Goal: Find specific page/section: Find specific page/section

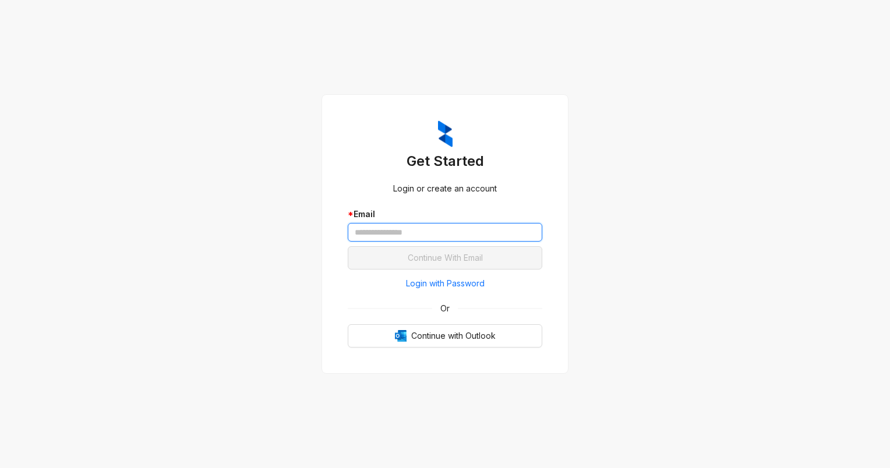
click at [370, 233] on input "text" at bounding box center [445, 232] width 195 height 19
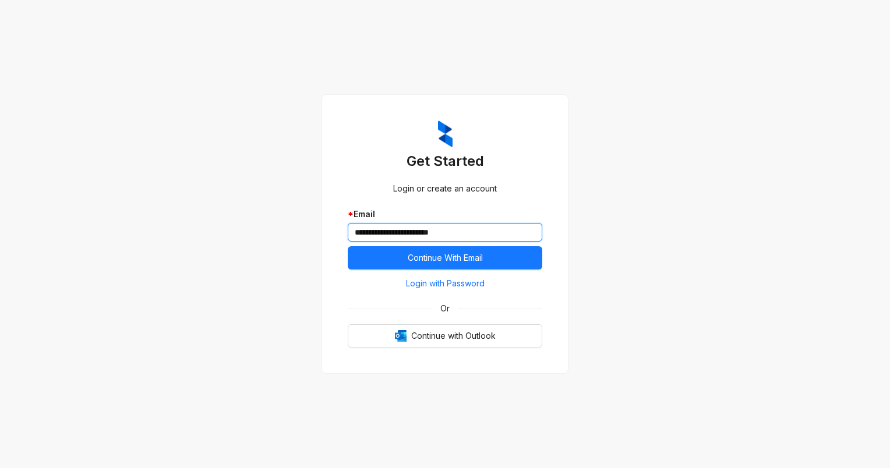
type input "**********"
click at [348, 246] on button "Continue With Email" at bounding box center [445, 257] width 195 height 23
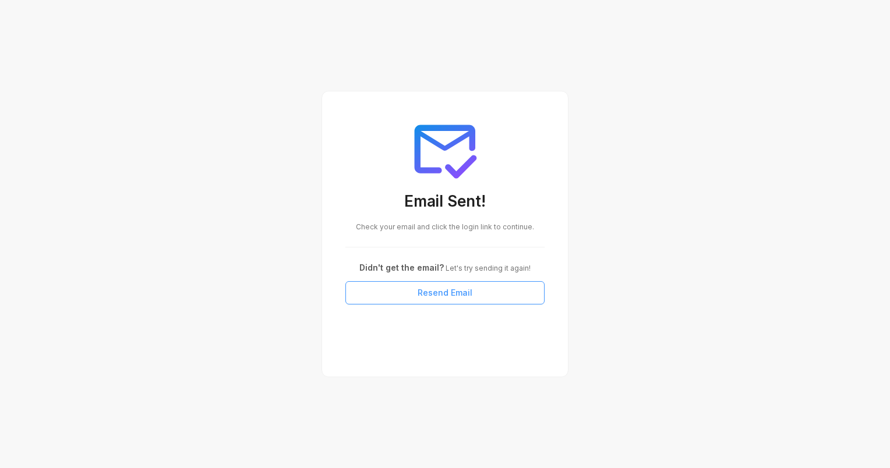
click at [413, 294] on button "Resend Email" at bounding box center [444, 292] width 199 height 23
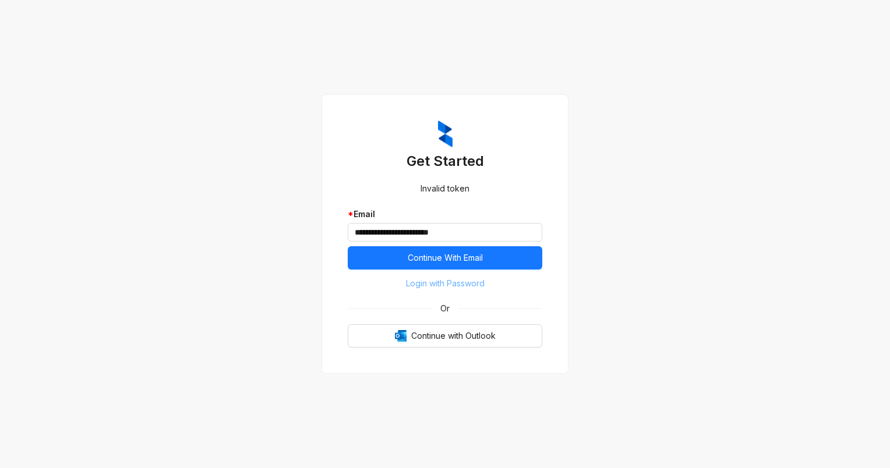
click at [427, 286] on span "Login with Password" at bounding box center [445, 283] width 79 height 13
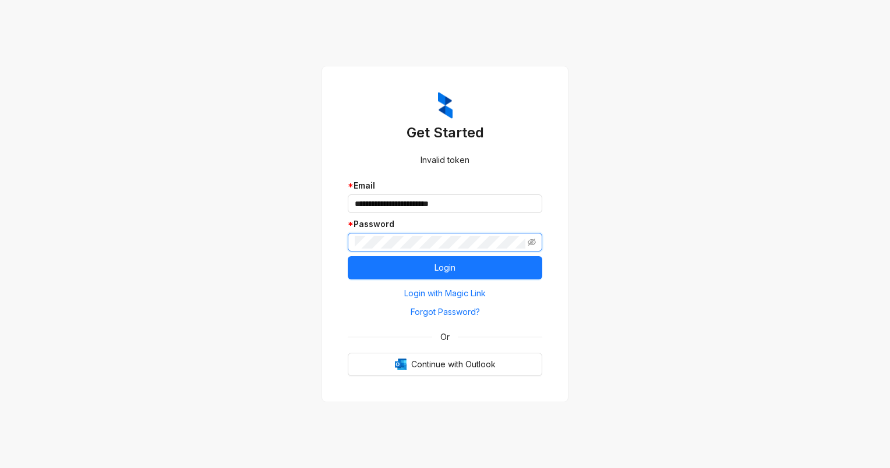
click at [348, 256] on button "Login" at bounding box center [445, 267] width 195 height 23
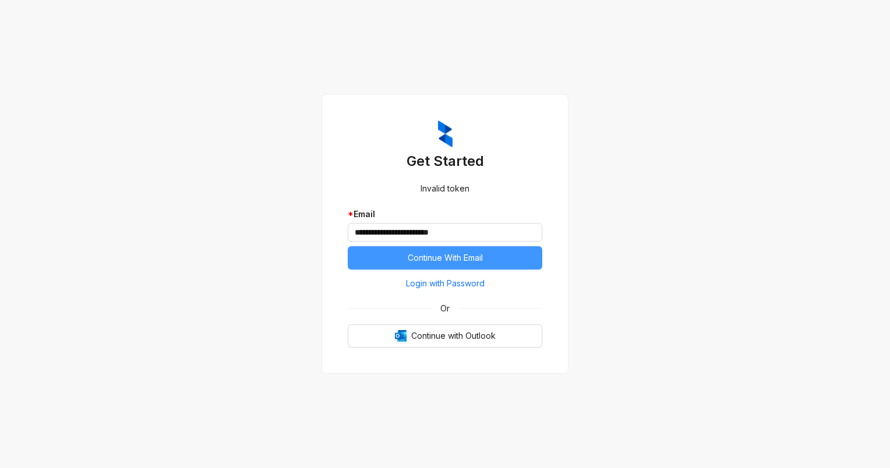
click at [452, 254] on span "Continue With Email" at bounding box center [445, 258] width 75 height 13
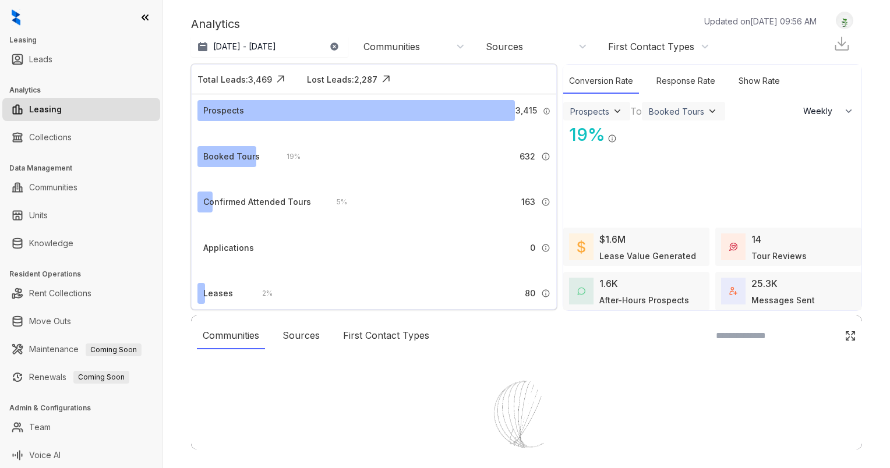
select select "******"
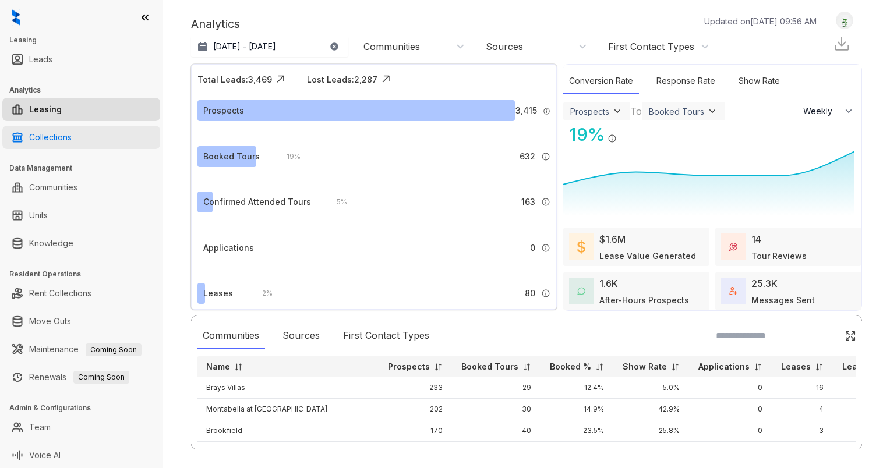
click at [65, 137] on link "Collections" at bounding box center [50, 137] width 43 height 23
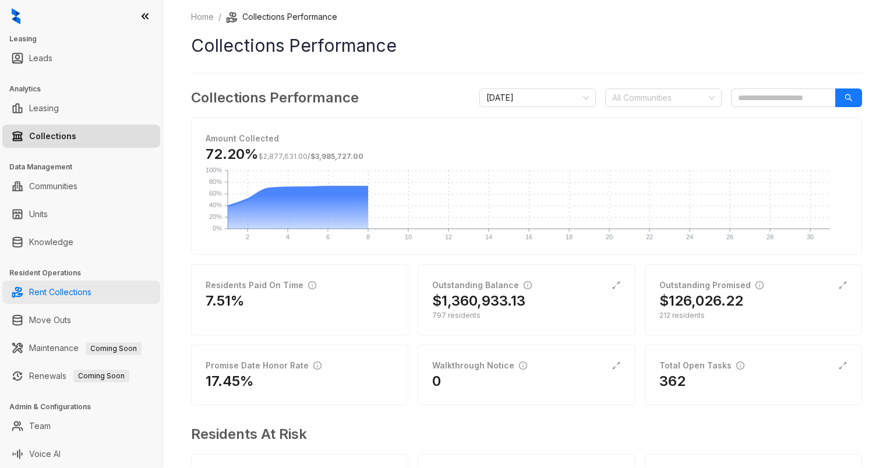
click at [79, 294] on link "Rent Collections" at bounding box center [60, 292] width 62 height 23
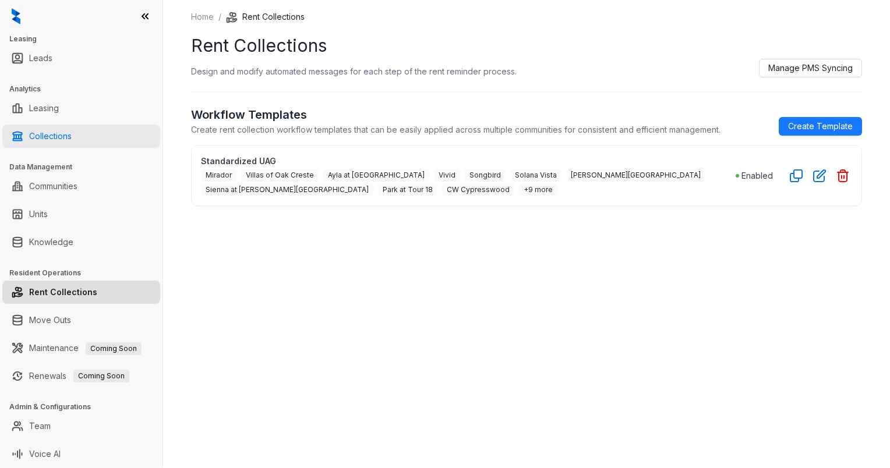
click at [63, 143] on link "Collections" at bounding box center [50, 136] width 43 height 23
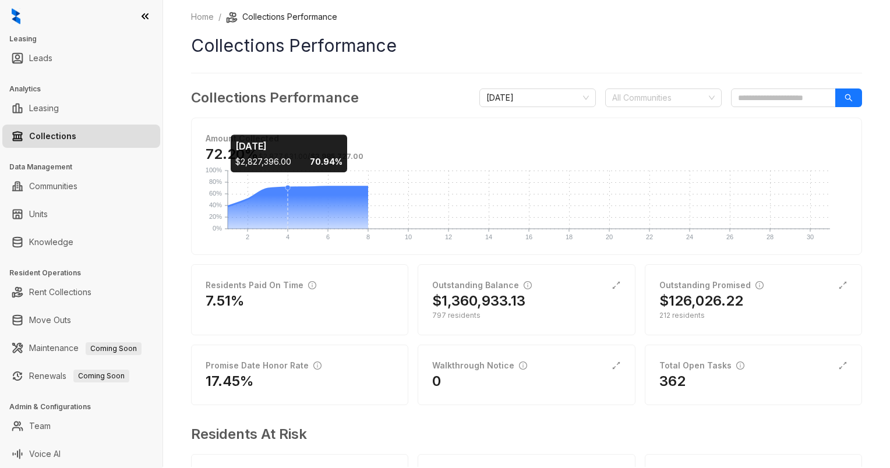
scroll to position [75, 0]
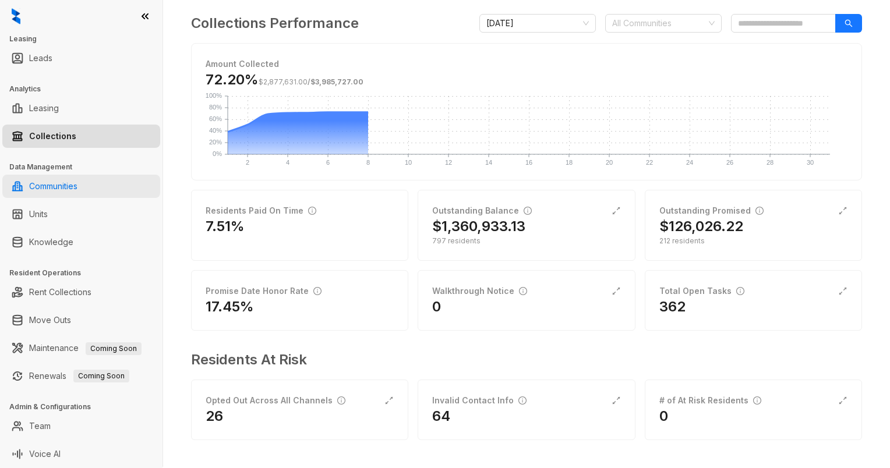
click at [69, 181] on link "Communities" at bounding box center [53, 186] width 48 height 23
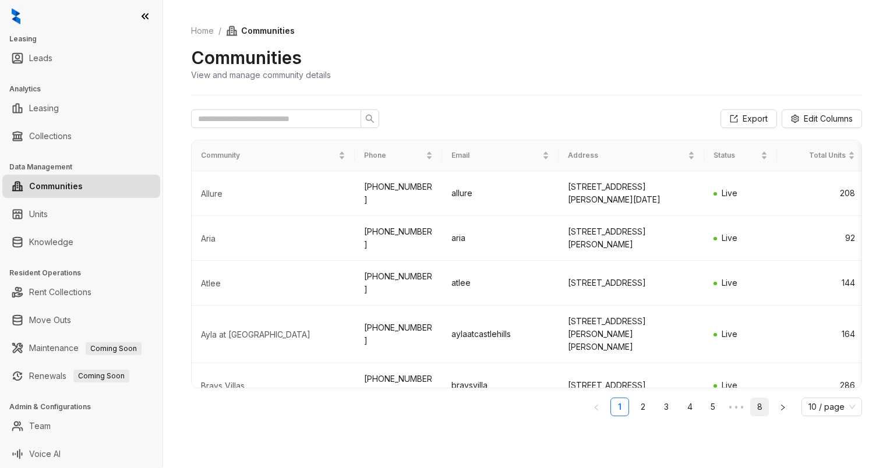
click at [754, 405] on link "8" at bounding box center [759, 406] width 17 height 17
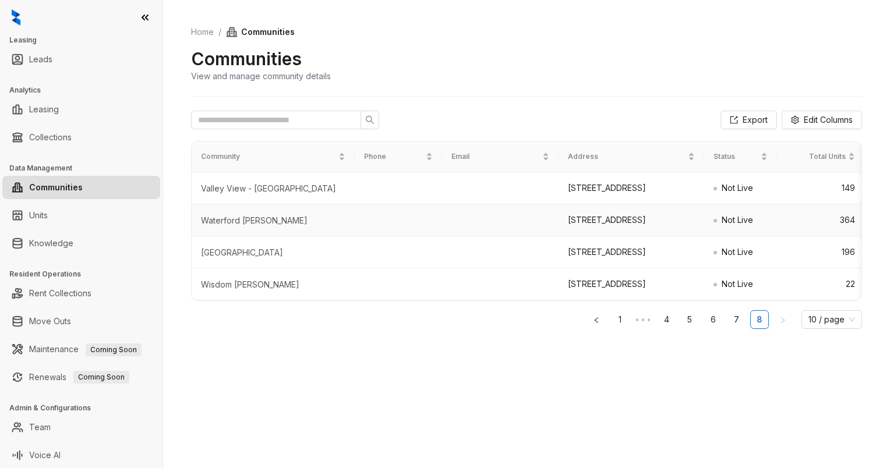
scroll to position [1, 0]
click at [728, 327] on link "7" at bounding box center [735, 318] width 17 height 17
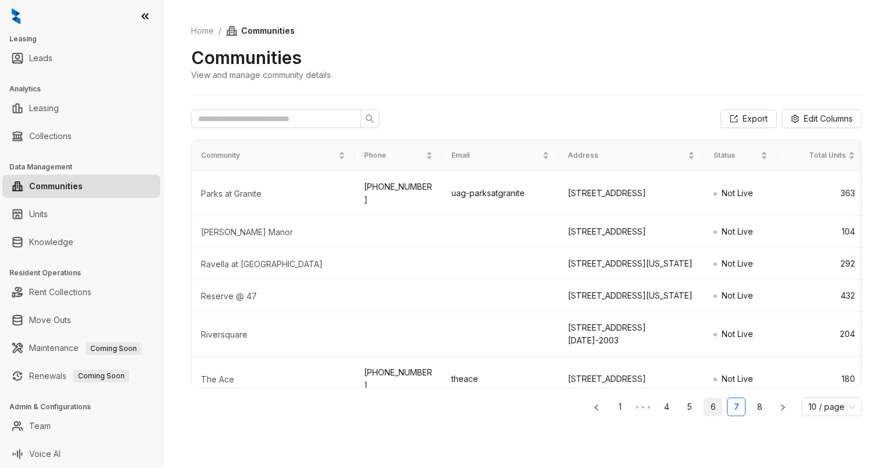
click at [704, 403] on link "6" at bounding box center [712, 406] width 17 height 17
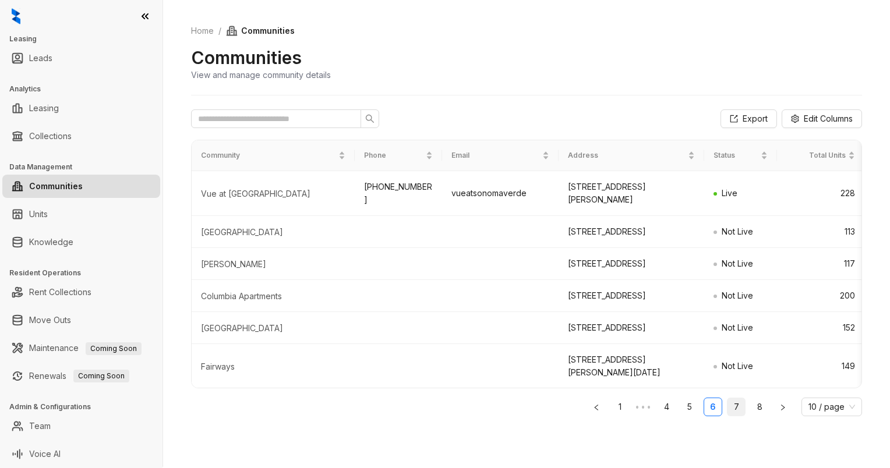
click at [727, 403] on link "7" at bounding box center [735, 406] width 17 height 17
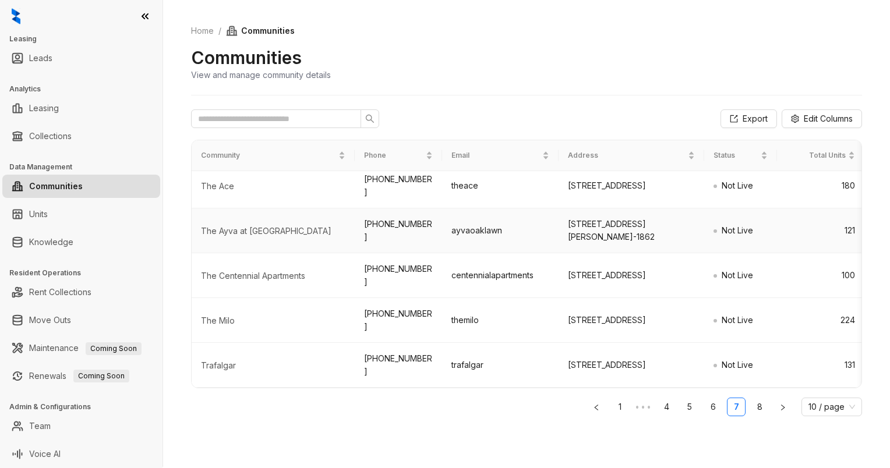
scroll to position [239, 0]
click at [751, 401] on link "8" at bounding box center [759, 406] width 17 height 17
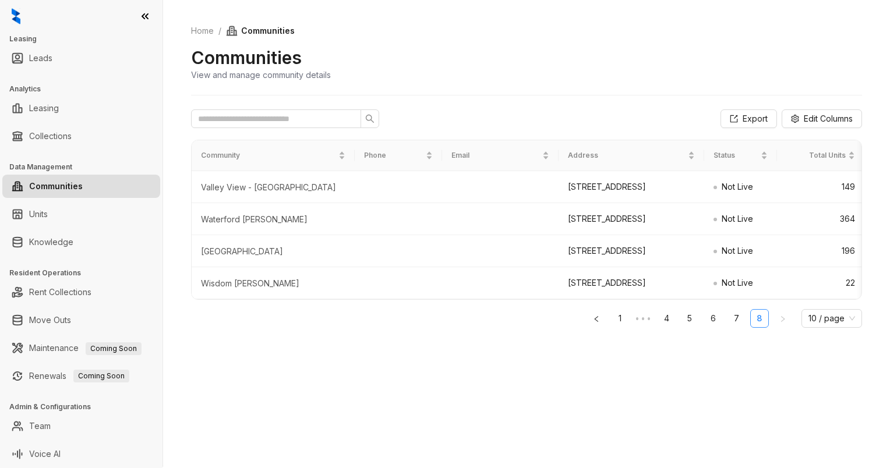
scroll to position [0, 0]
click at [732, 327] on link "7" at bounding box center [735, 318] width 17 height 17
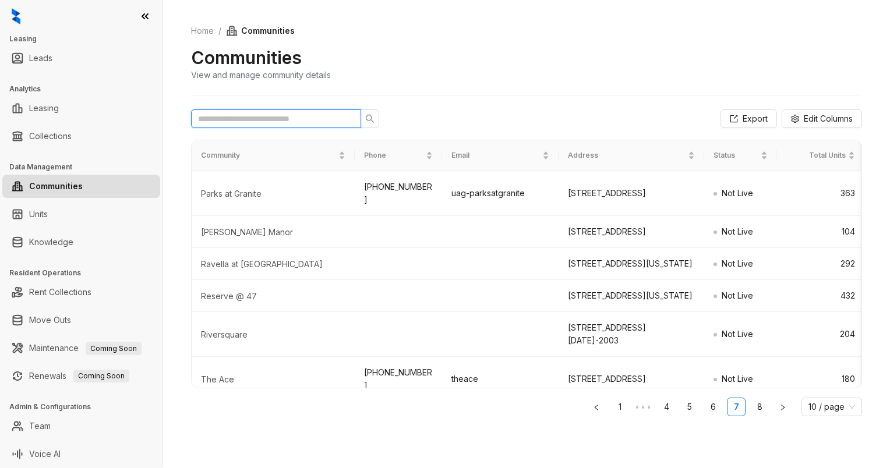
click at [268, 121] on input "text" at bounding box center [271, 118] width 147 height 13
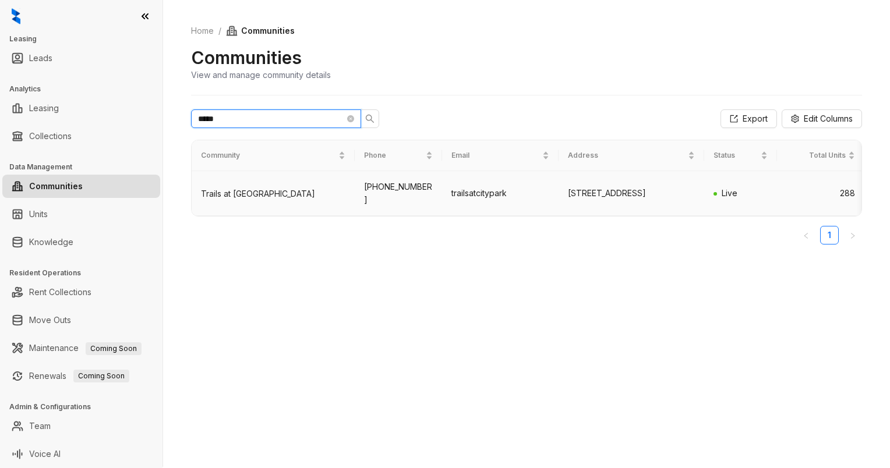
type input "*****"
click at [260, 196] on div "Trails at City Park" at bounding box center [273, 194] width 144 height 12
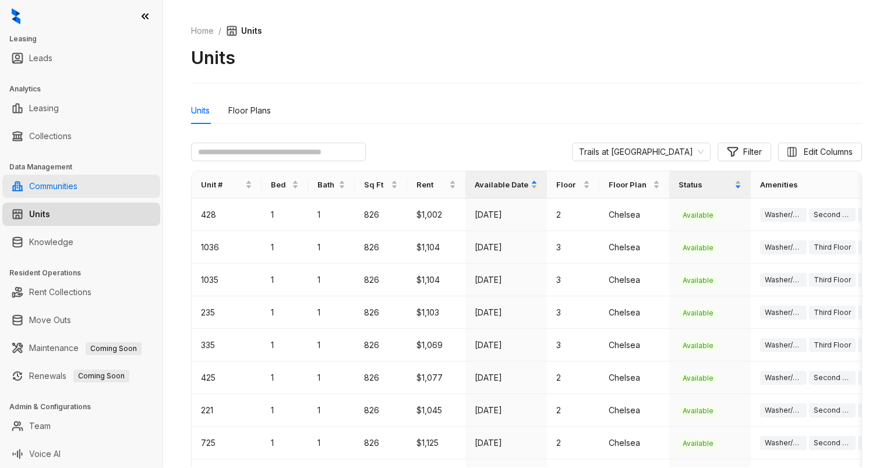
click at [69, 178] on link "Communities" at bounding box center [53, 186] width 48 height 23
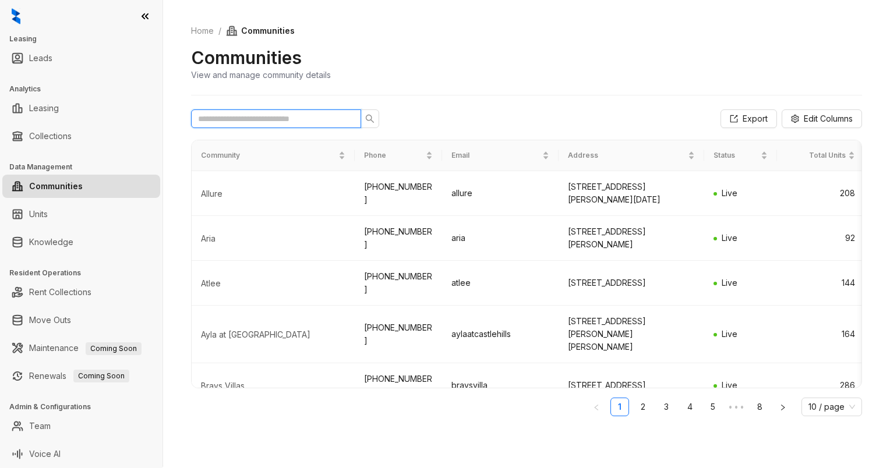
click at [231, 122] on input "text" at bounding box center [271, 118] width 147 height 13
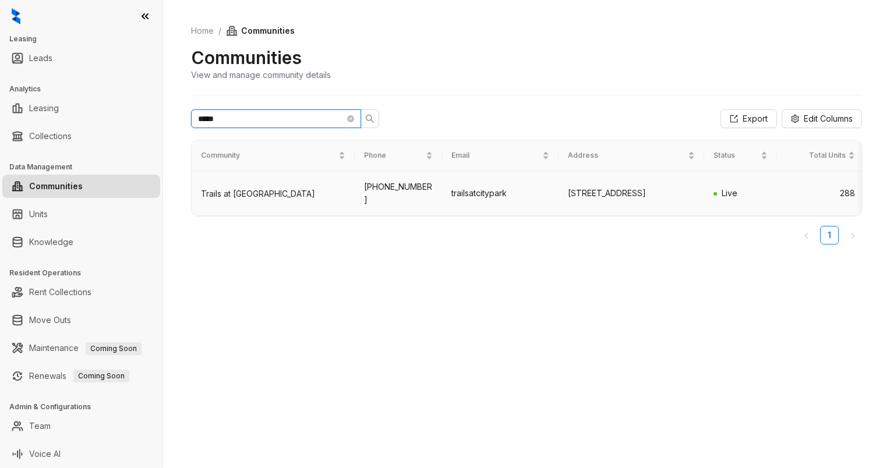
type input "*****"
click at [312, 195] on div "Trails at City Park" at bounding box center [273, 194] width 144 height 12
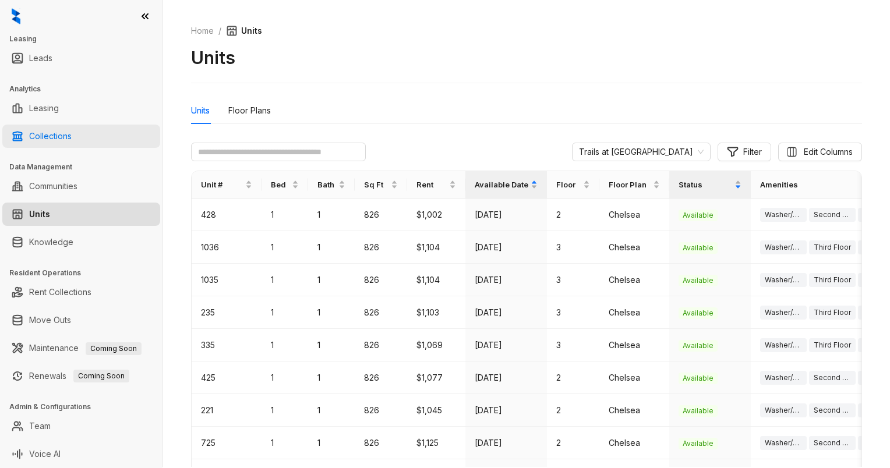
click at [58, 125] on link "Collections" at bounding box center [50, 136] width 43 height 23
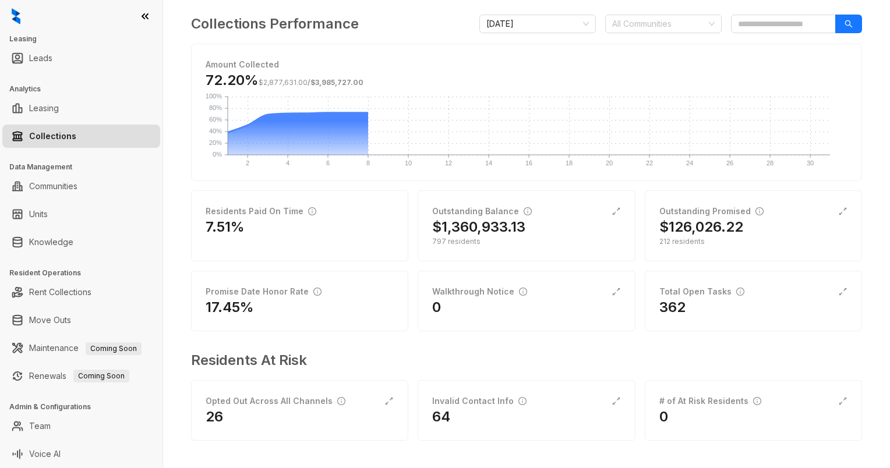
scroll to position [73, 0]
click at [59, 189] on link "Communities" at bounding box center [53, 186] width 48 height 23
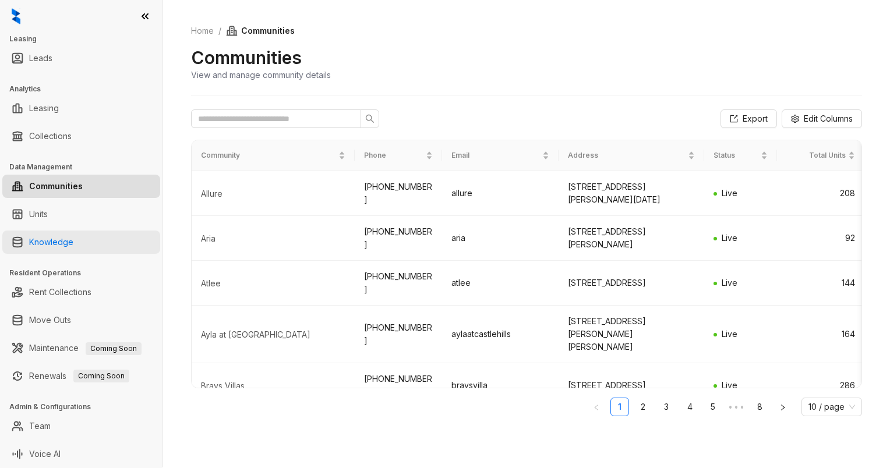
click at [54, 239] on link "Knowledge" at bounding box center [51, 242] width 44 height 23
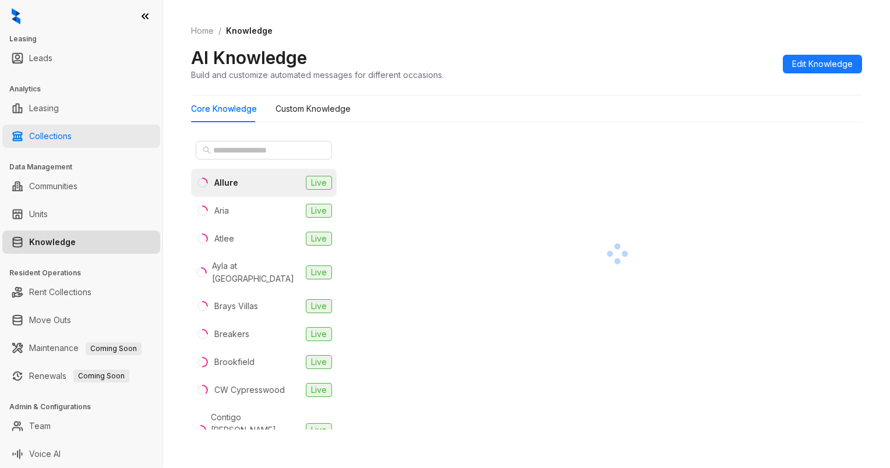
click at [61, 135] on link "Collections" at bounding box center [50, 136] width 43 height 23
